Goal: Obtain resource: Download file/media

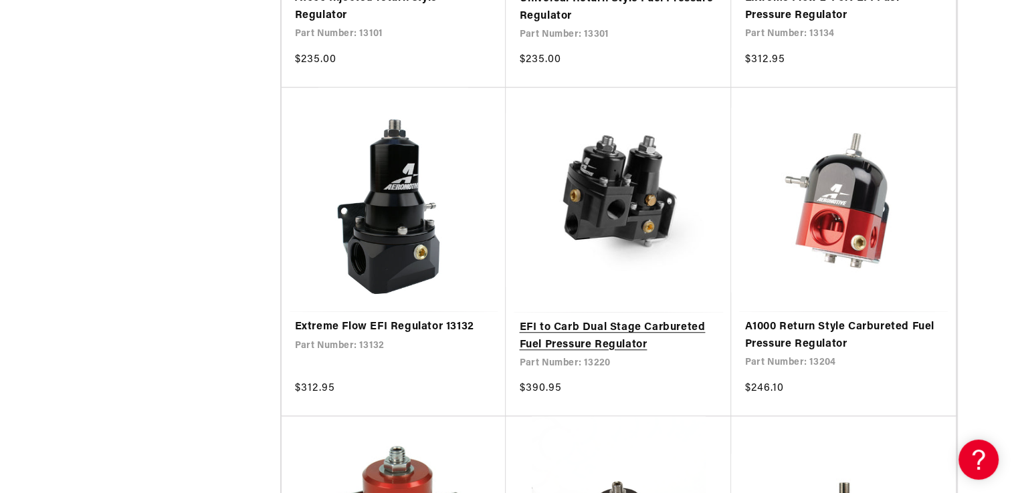
scroll to position [1003, 0]
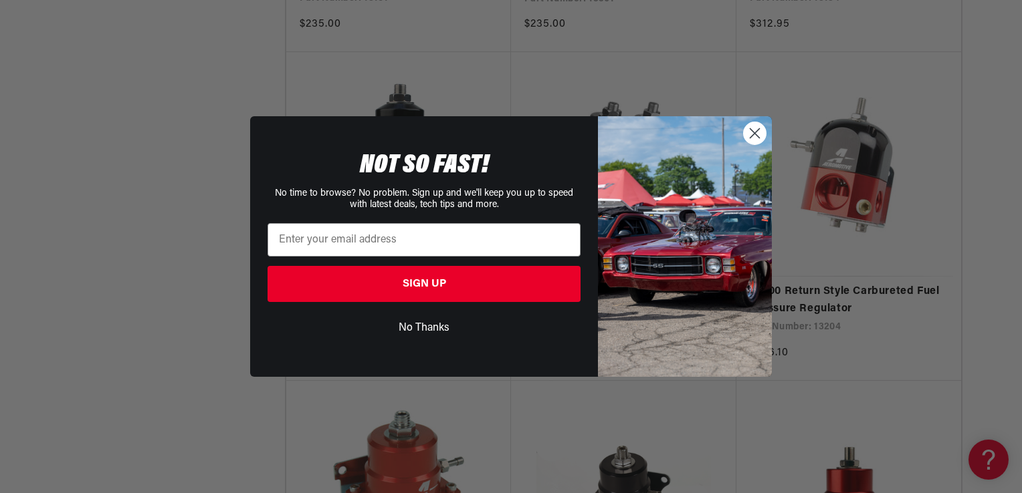
click at [752, 136] on icon "Close dialog" at bounding box center [754, 133] width 23 height 23
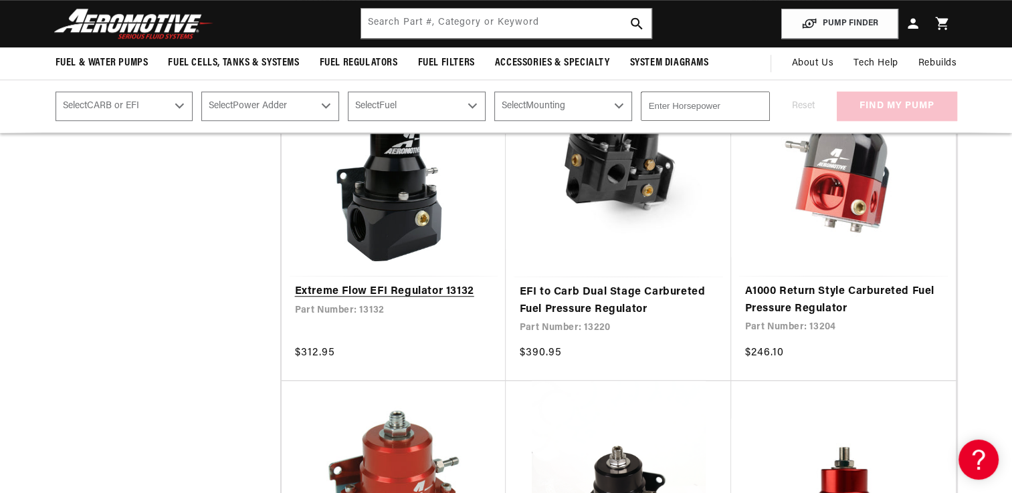
click at [413, 292] on link "Extreme Flow EFI Regulator 13132" at bounding box center [394, 292] width 198 height 17
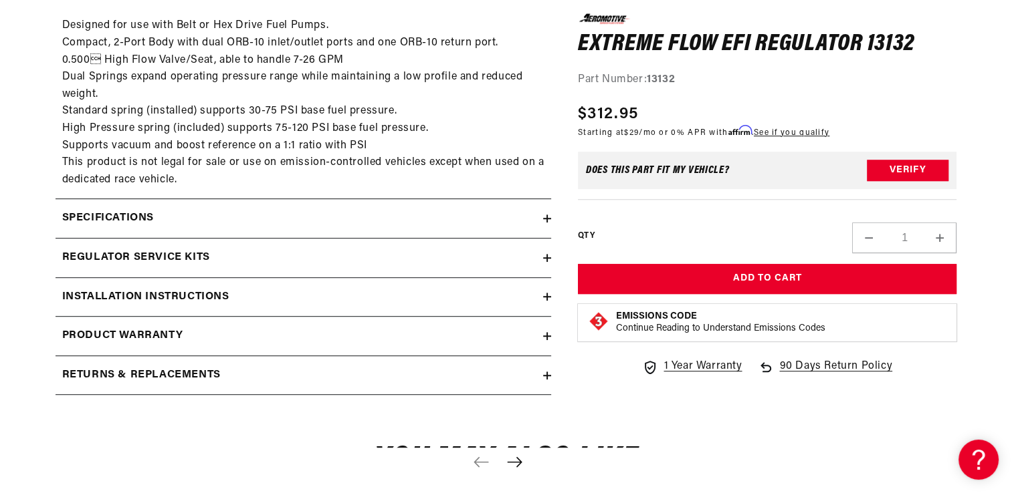
scroll to position [736, 0]
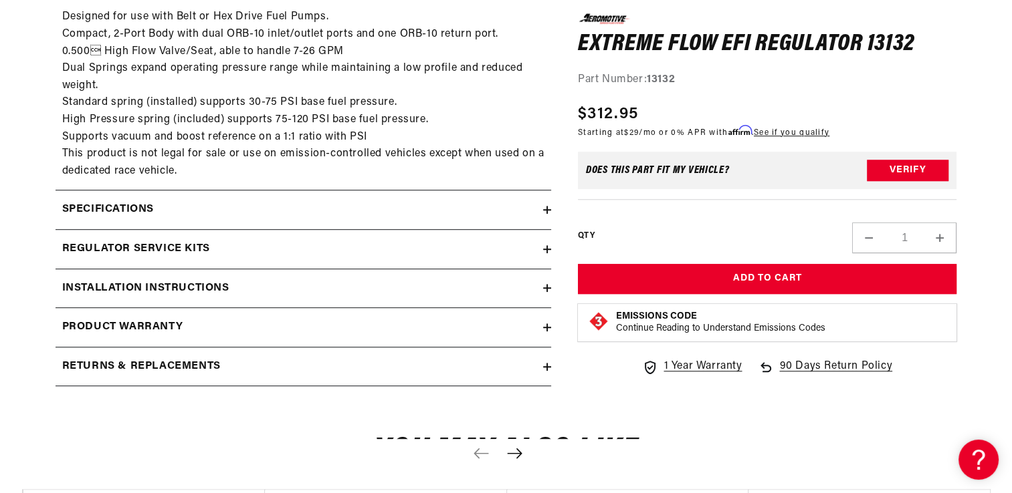
click at [80, 280] on h2 "Installation Instructions" at bounding box center [145, 288] width 167 height 17
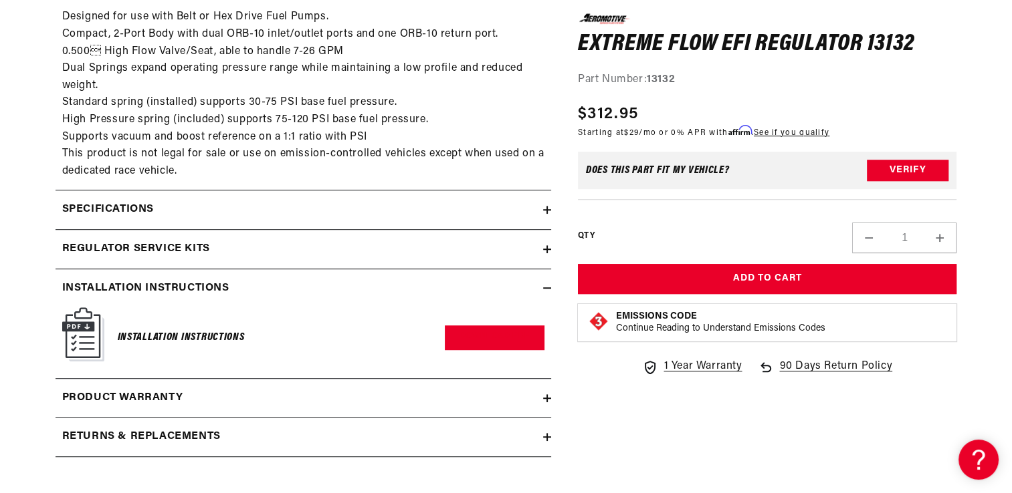
scroll to position [802, 0]
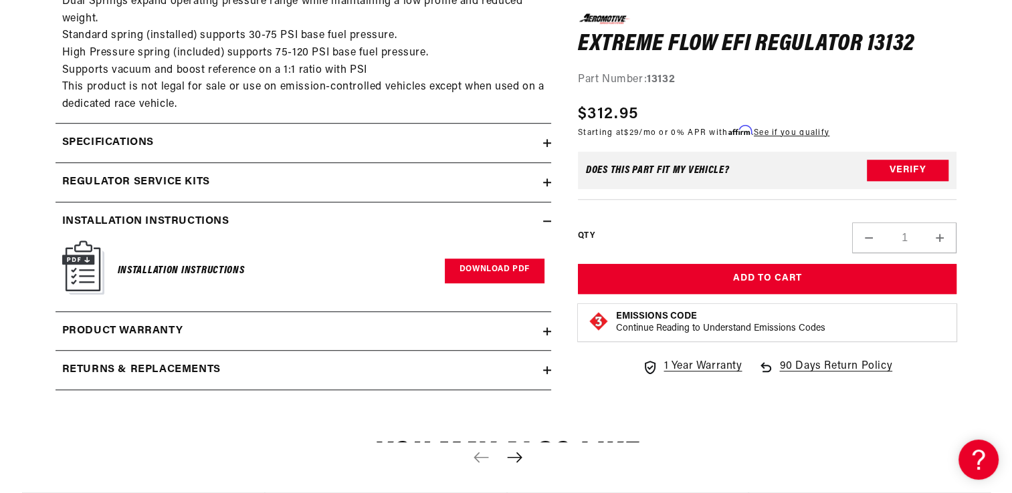
click at [467, 280] on link "Download PDF" at bounding box center [495, 271] width 100 height 25
